Goal: Task Accomplishment & Management: Manage account settings

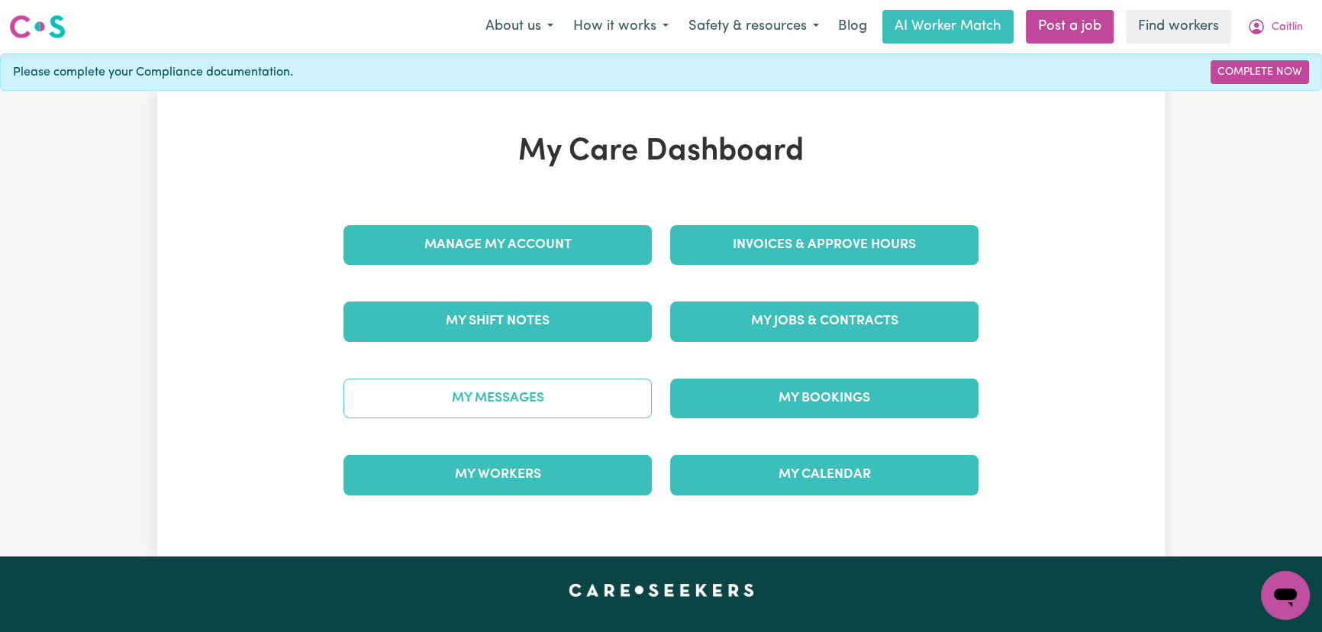
click at [552, 397] on link "My Messages" at bounding box center [497, 399] width 308 height 40
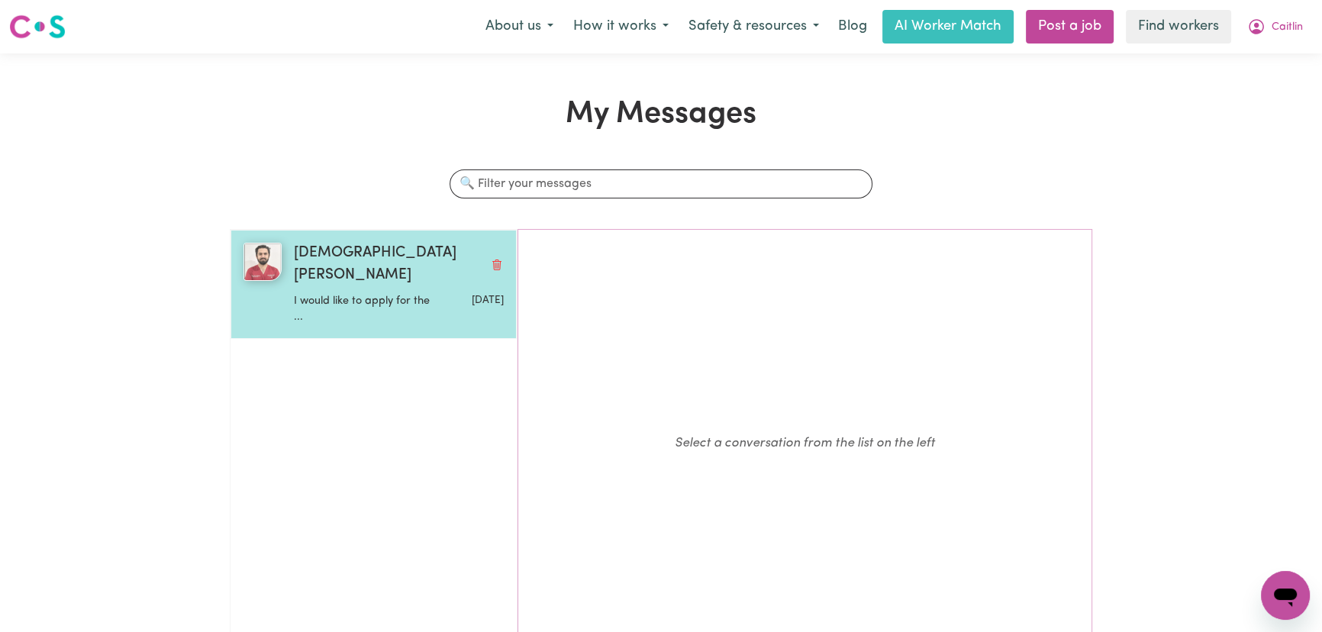
click at [453, 288] on div "[DATE]" at bounding box center [467, 306] width 69 height 39
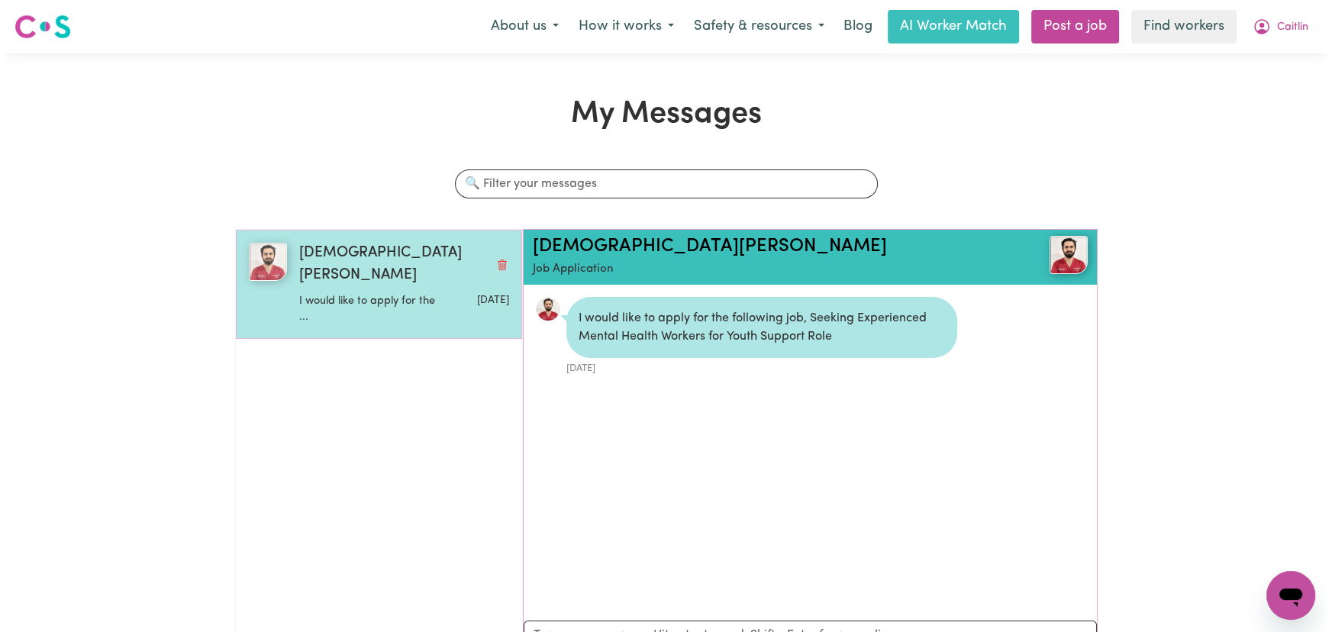
scroll to position [8, 0]
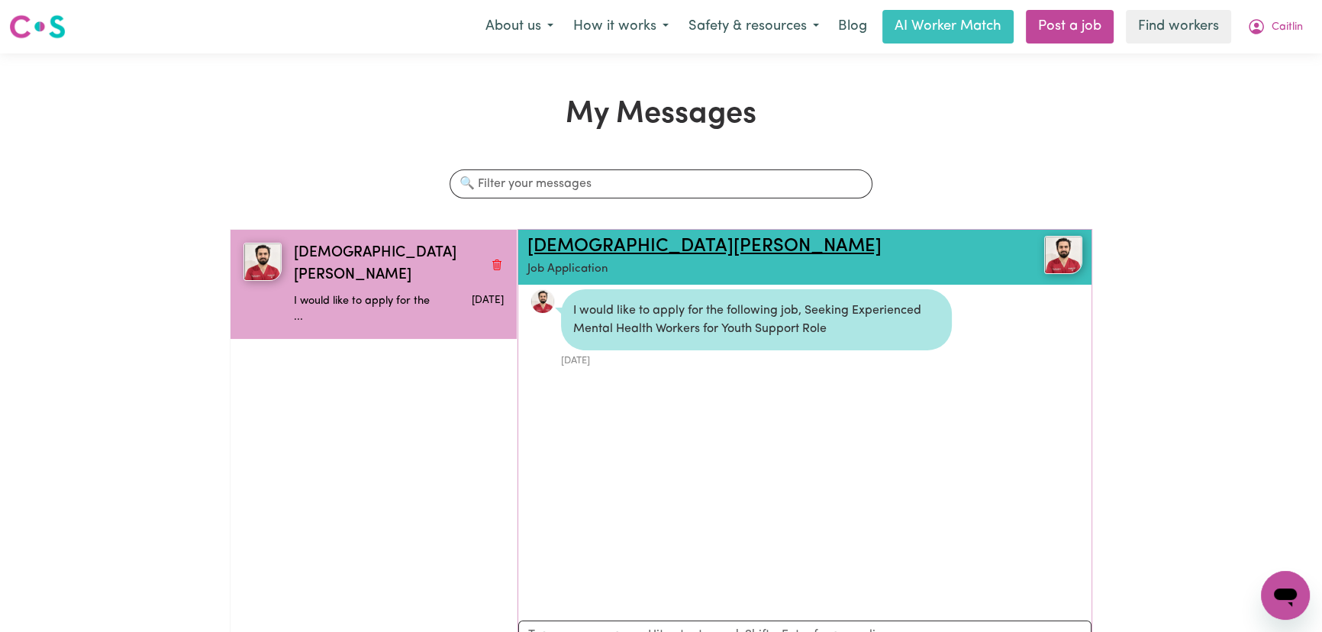
click at [610, 245] on link "[DEMOGRAPHIC_DATA][PERSON_NAME]" at bounding box center [704, 246] width 354 height 18
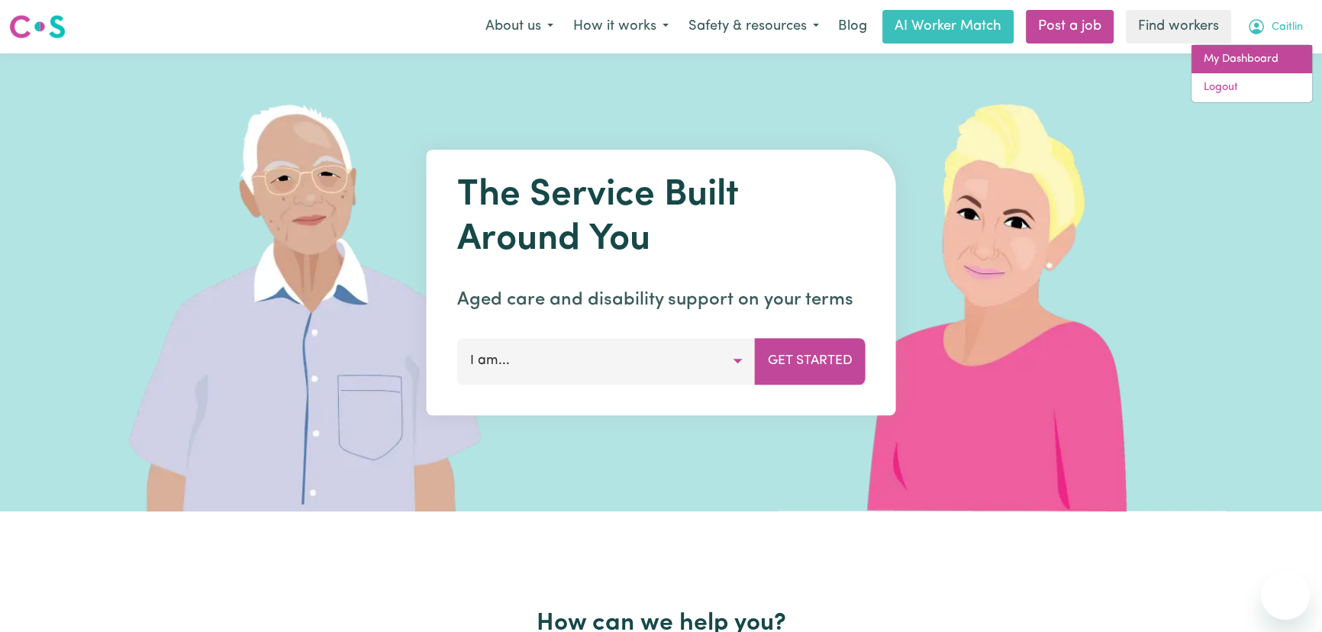
click at [1268, 60] on link "My Dashboard" at bounding box center [1251, 59] width 121 height 29
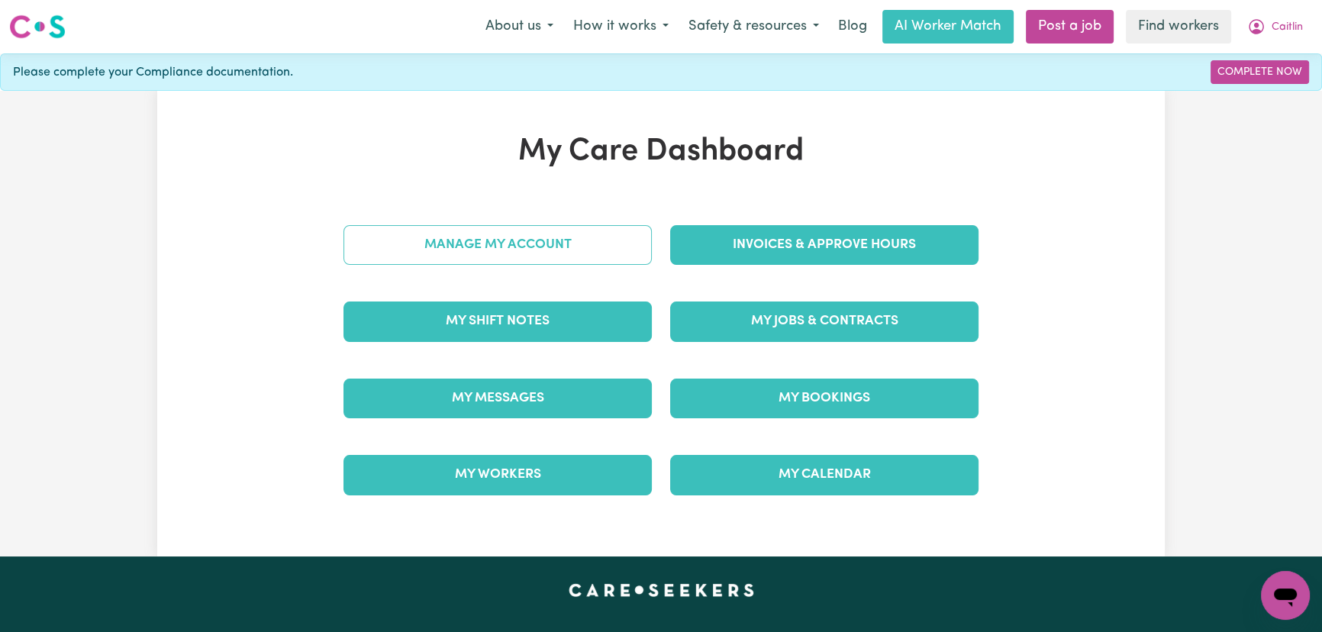
click at [548, 251] on link "Manage My Account" at bounding box center [497, 245] width 308 height 40
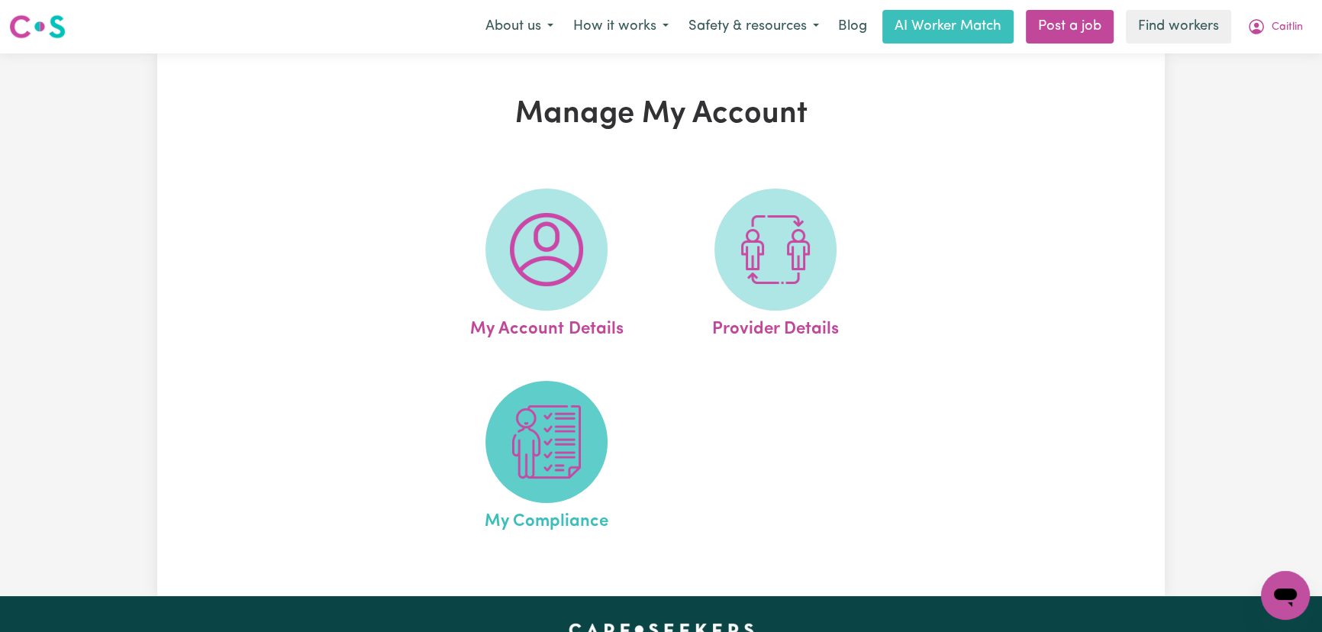
click at [533, 470] on img at bounding box center [546, 441] width 73 height 73
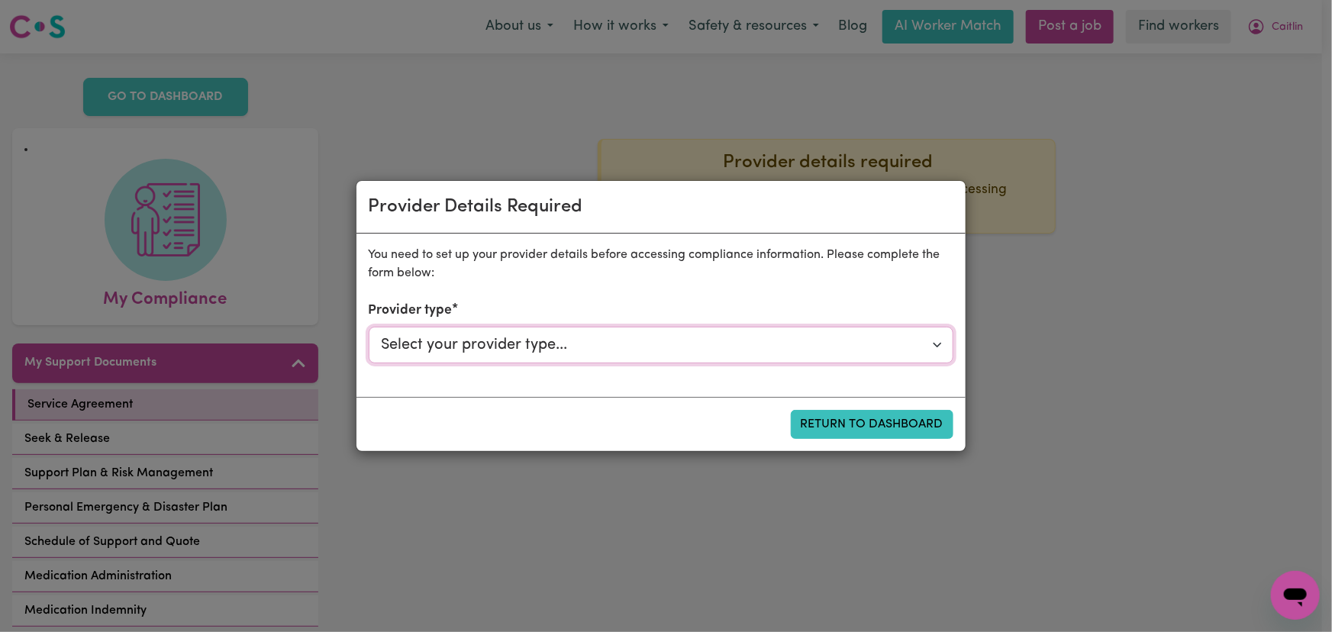
drag, startPoint x: 768, startPoint y: 356, endPoint x: 753, endPoint y: 362, distance: 15.5
click at [768, 355] on select "Select your provider type... Privately Aged Care / Home Care Package NDIS Fundi…" at bounding box center [661, 345] width 585 height 37
select select "NDIS_FUNDING_AGENCY_MANAGED"
click at [369, 327] on select "Select your provider type... Privately Aged Care / Home Care Package NDIS Fundi…" at bounding box center [661, 345] width 585 height 37
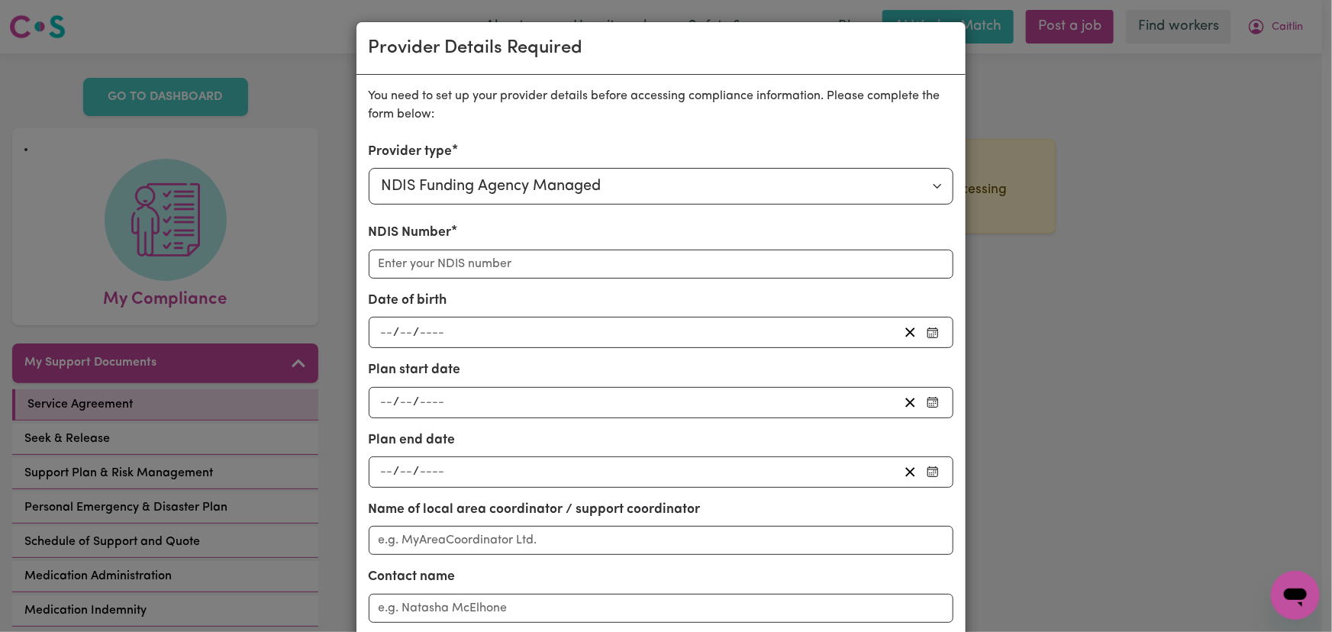
click at [1121, 144] on div "Provider Details Required You need to set up your provider details before acces…" at bounding box center [666, 316] width 1332 height 632
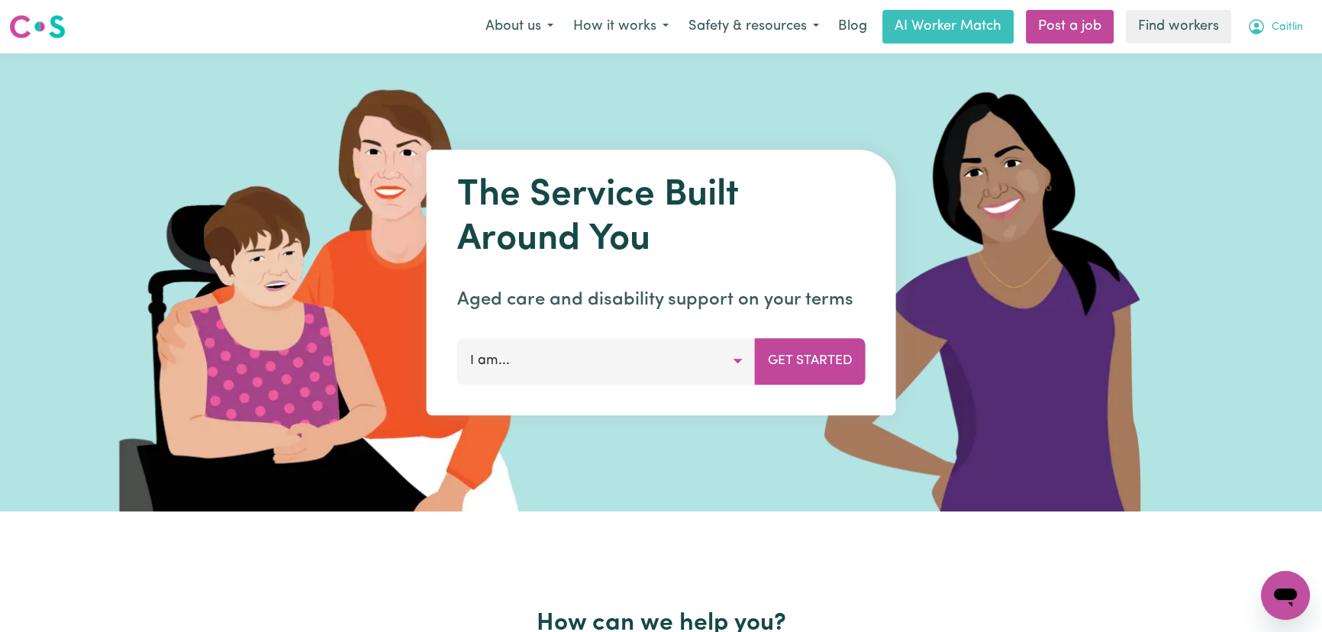
click at [1274, 35] on span "Caitlin" at bounding box center [1286, 27] width 31 height 17
click at [1273, 82] on link "Logout" at bounding box center [1251, 87] width 121 height 29
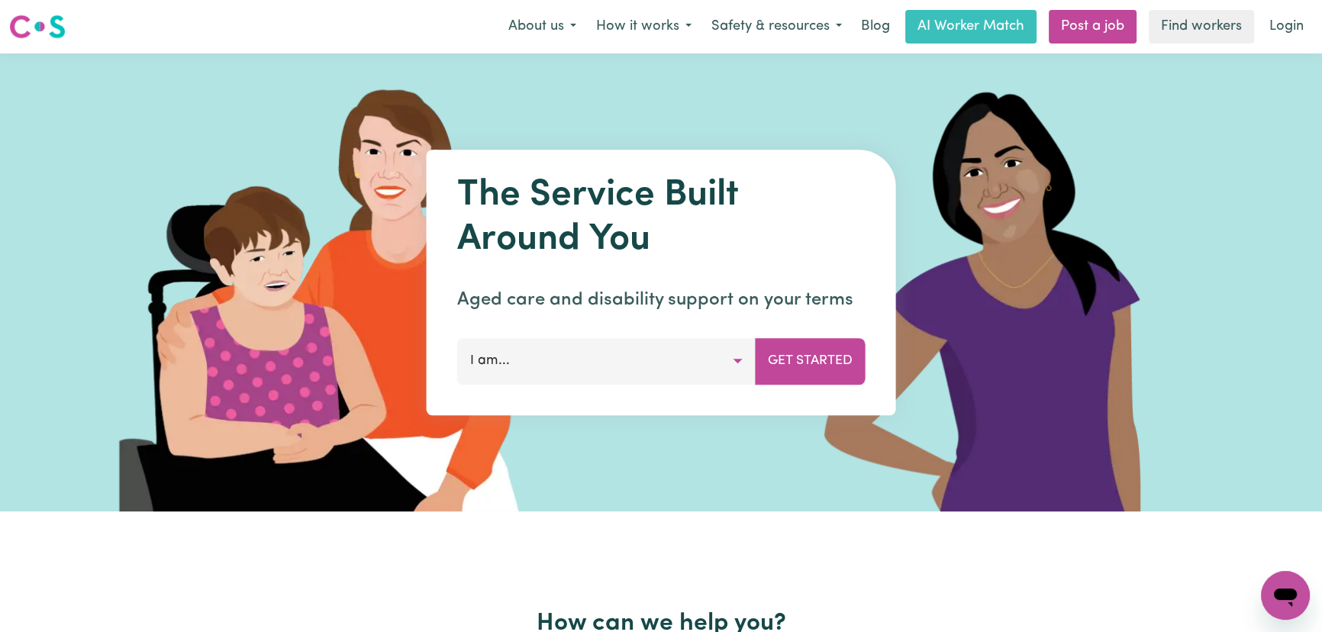
click at [628, 355] on button "I am..." at bounding box center [606, 361] width 298 height 46
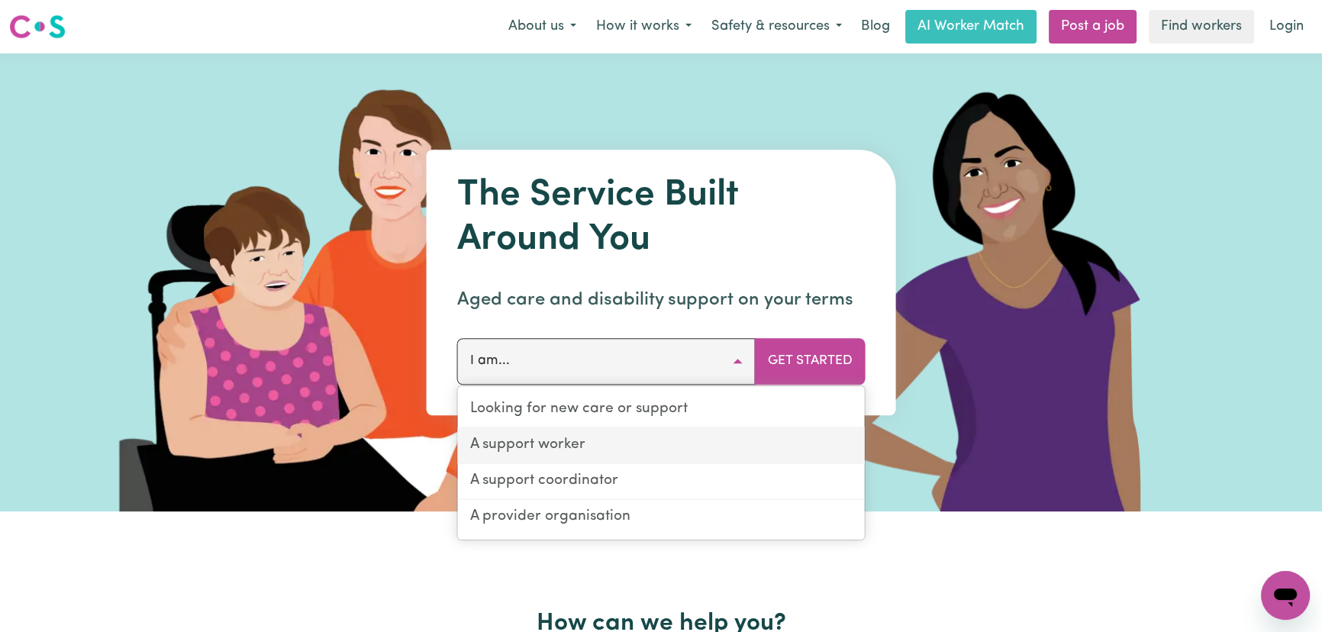
click at [622, 443] on link "A support worker" at bounding box center [661, 446] width 407 height 36
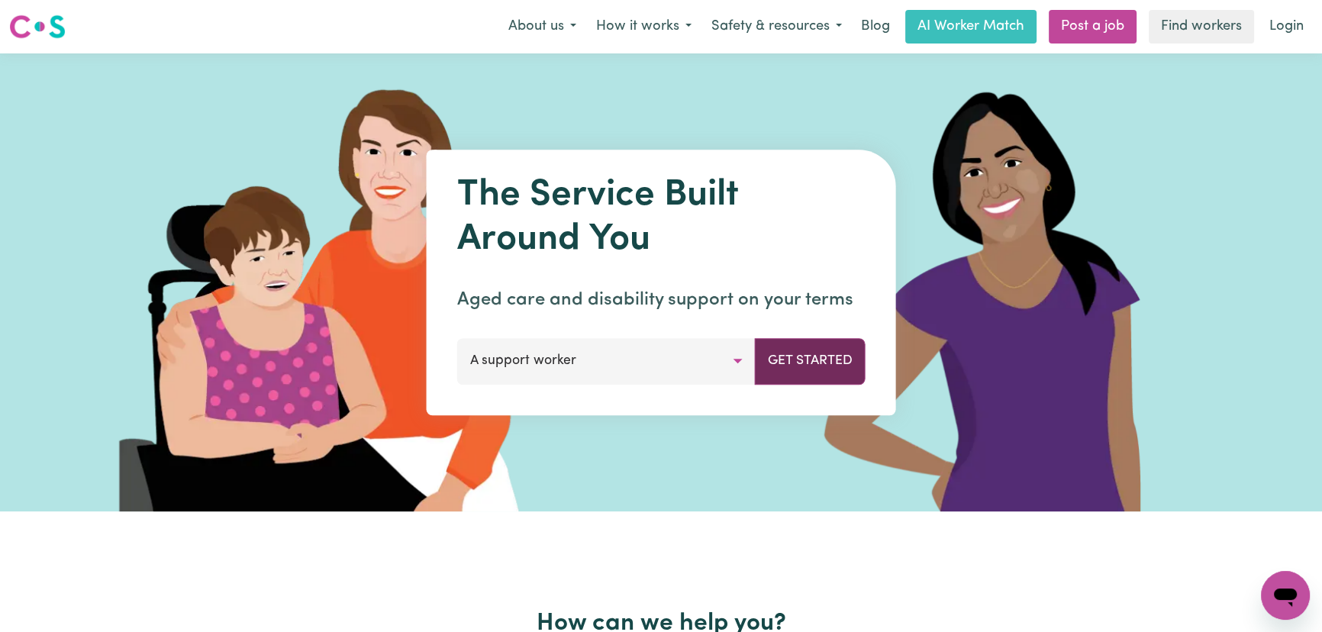
click at [809, 360] on button "Get Started" at bounding box center [810, 361] width 111 height 46
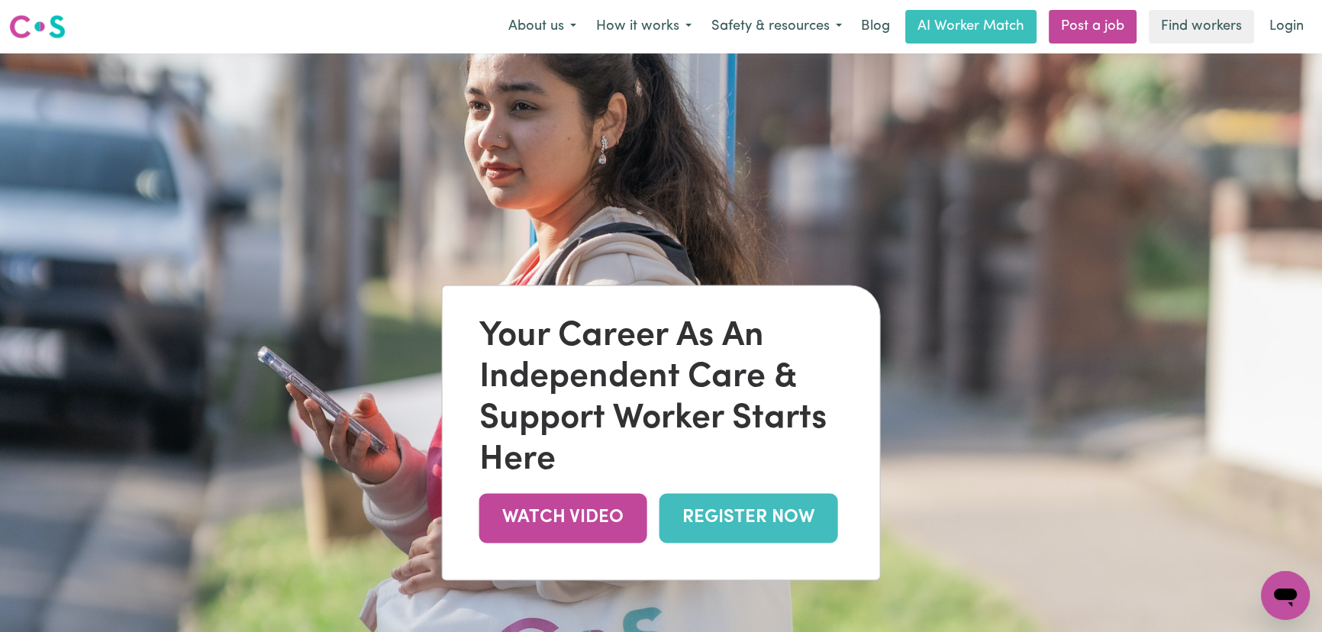
click at [735, 509] on link "REGISTER NOW" at bounding box center [748, 518] width 179 height 50
